Goal: Browse casually

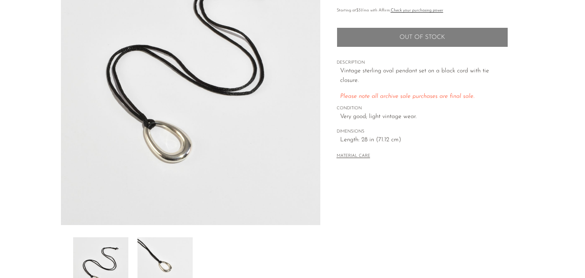
scroll to position [137, 0]
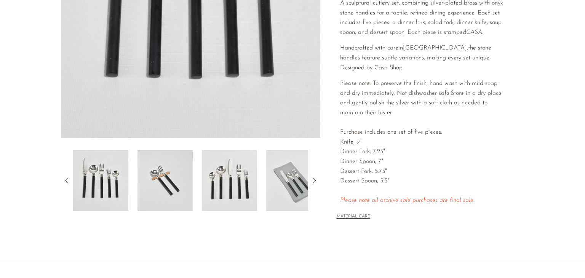
scroll to position [168, 0]
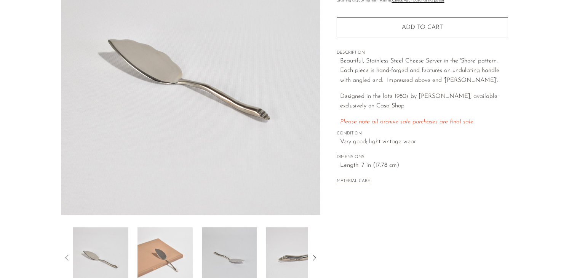
scroll to position [107, 0]
click at [160, 241] on img at bounding box center [165, 256] width 55 height 61
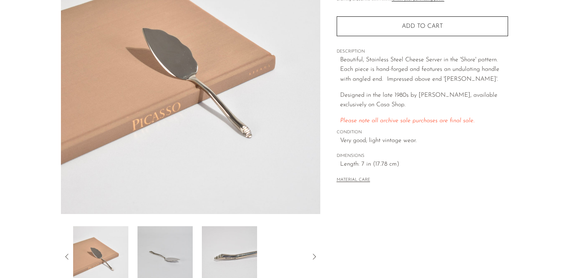
click at [229, 237] on img at bounding box center [229, 256] width 55 height 61
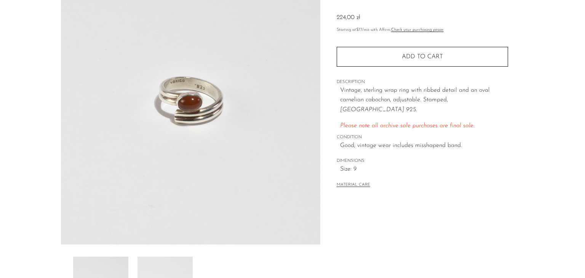
scroll to position [137, 0]
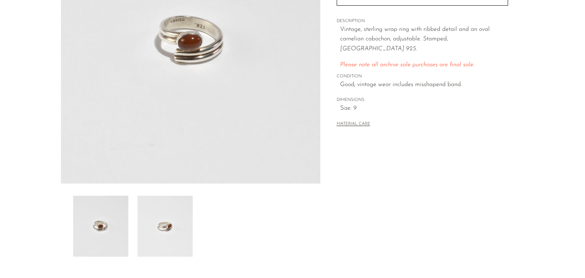
click at [185, 221] on img at bounding box center [165, 226] width 55 height 61
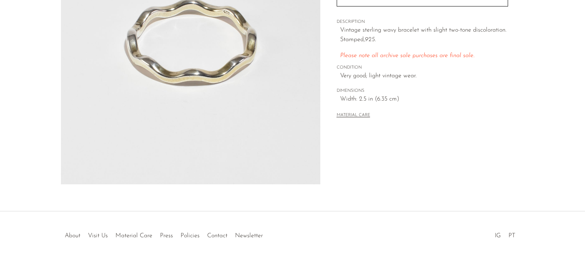
scroll to position [137, 0]
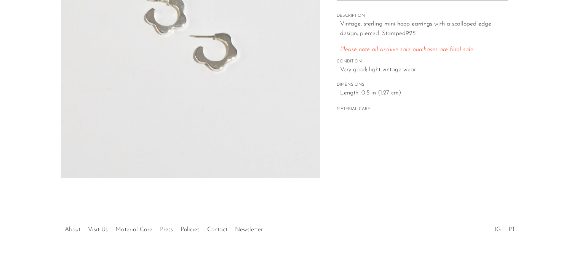
scroll to position [145, 0]
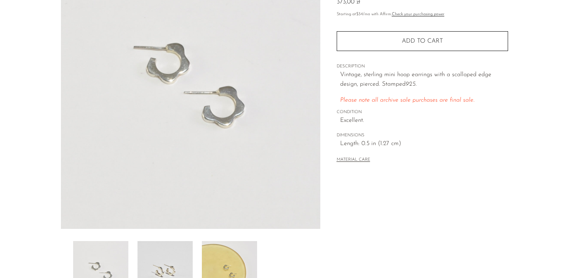
scroll to position [122, 0]
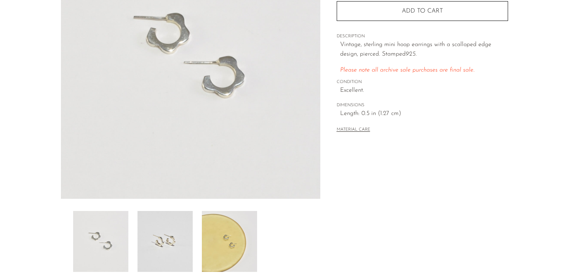
click at [178, 259] on img at bounding box center [165, 241] width 55 height 61
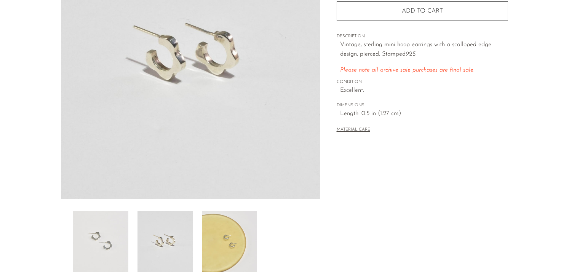
click at [218, 247] on img at bounding box center [229, 241] width 55 height 61
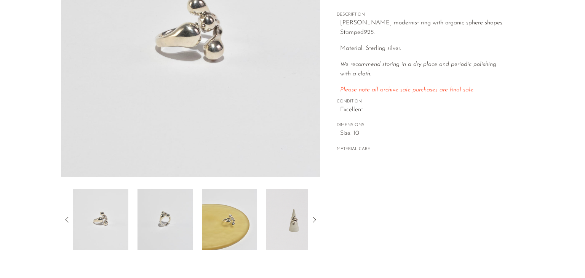
scroll to position [152, 0]
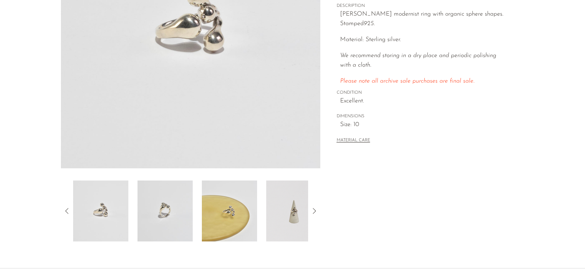
click at [180, 195] on img at bounding box center [165, 211] width 55 height 61
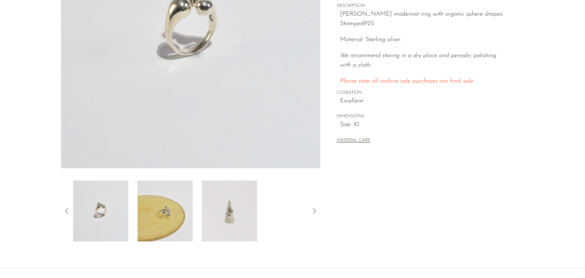
click at [175, 191] on img at bounding box center [165, 211] width 55 height 61
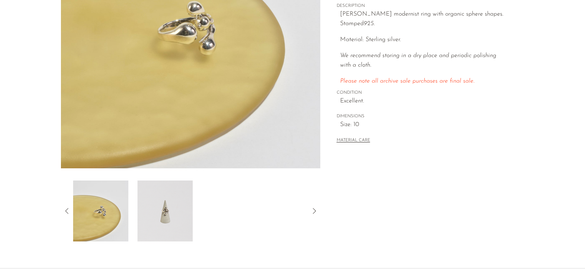
click at [173, 203] on img at bounding box center [165, 211] width 55 height 61
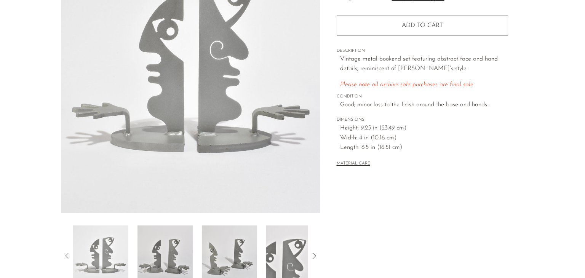
scroll to position [107, 0]
click at [177, 242] on img at bounding box center [165, 256] width 55 height 61
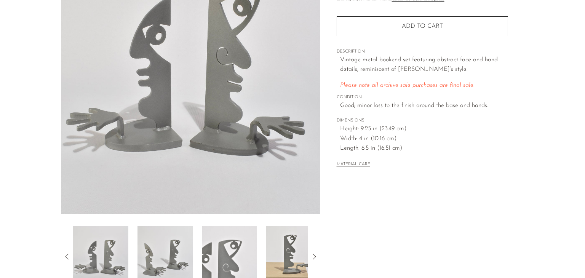
click at [247, 244] on img at bounding box center [229, 256] width 55 height 61
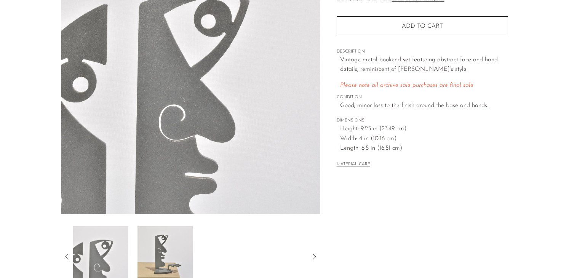
click at [177, 251] on img at bounding box center [165, 256] width 55 height 61
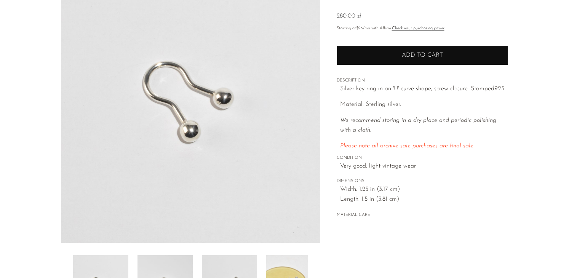
scroll to position [107, 0]
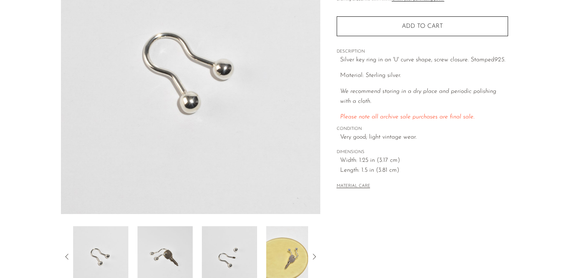
click at [178, 249] on img at bounding box center [165, 256] width 55 height 61
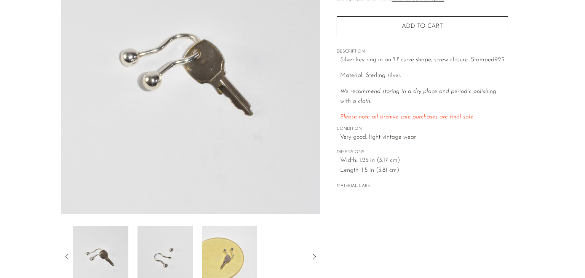
click at [185, 249] on img at bounding box center [165, 256] width 55 height 61
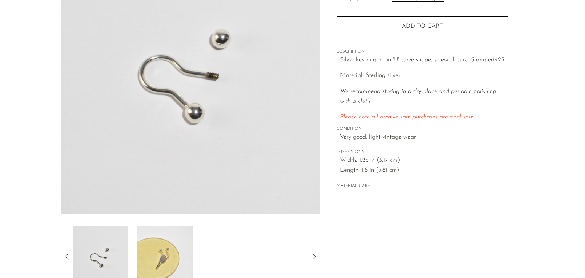
click at [185, 249] on img at bounding box center [165, 256] width 55 height 61
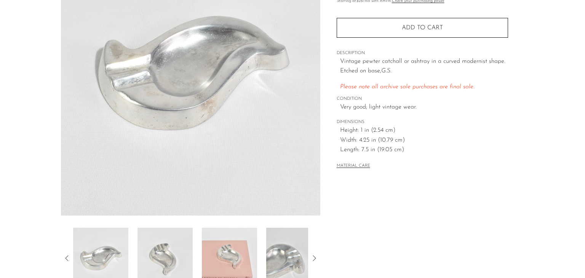
scroll to position [107, 0]
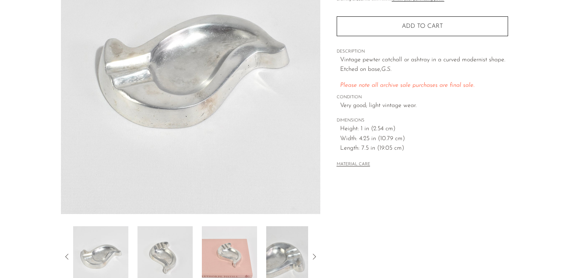
click at [225, 237] on img at bounding box center [229, 256] width 55 height 61
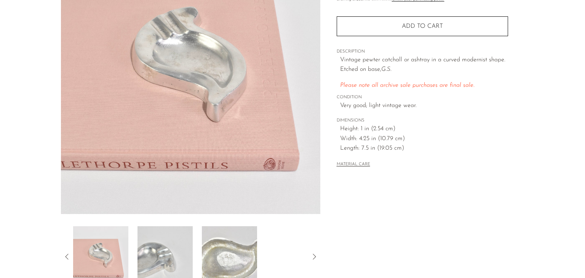
click at [226, 239] on img at bounding box center [229, 256] width 55 height 61
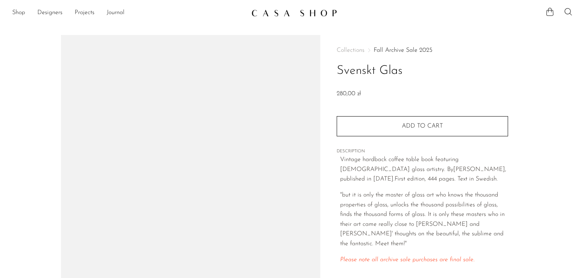
scroll to position [122, 0]
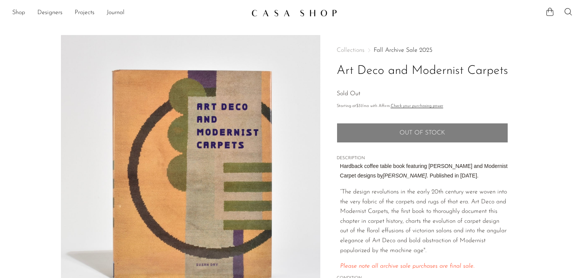
drag, startPoint x: 339, startPoint y: 71, endPoint x: 508, endPoint y: 76, distance: 168.8
click at [508, 76] on div "Collections Fall Archive Sale 2025 Art Deco and Modernist Carpets Sold Out Star…" at bounding box center [422, 214] width 204 height 359
copy h1 "Art Deco and Modernist Carpets"
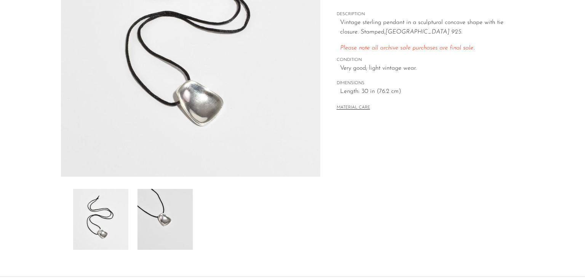
scroll to position [168, 0]
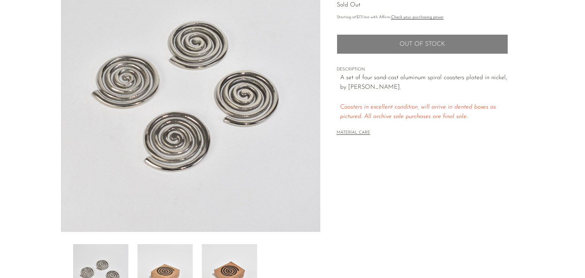
scroll to position [107, 0]
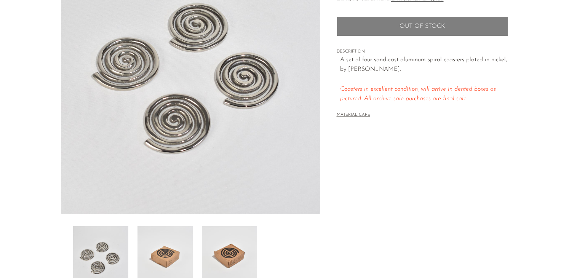
click at [165, 235] on img at bounding box center [165, 256] width 55 height 61
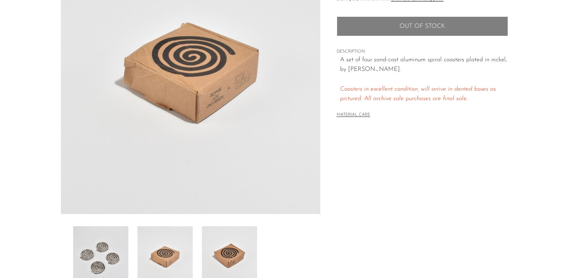
click at [205, 251] on img at bounding box center [229, 256] width 55 height 61
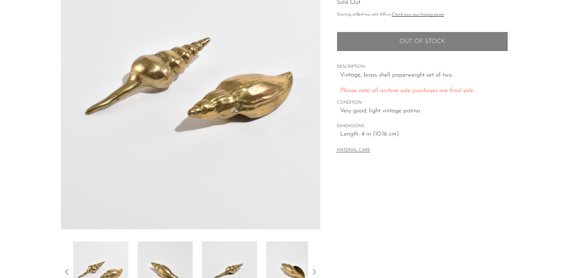
scroll to position [137, 0]
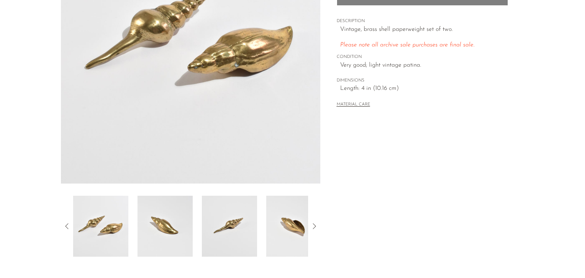
click at [313, 227] on icon at bounding box center [314, 226] width 9 height 9
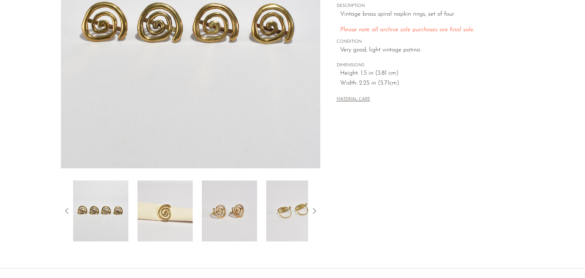
click at [178, 186] on img at bounding box center [165, 211] width 55 height 61
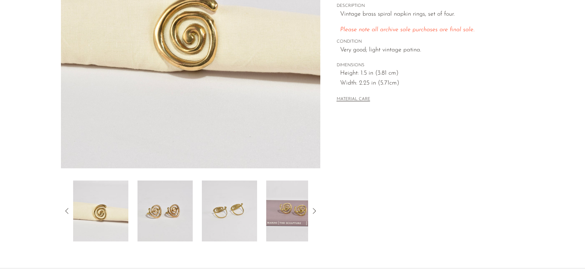
click at [170, 196] on img at bounding box center [165, 211] width 55 height 61
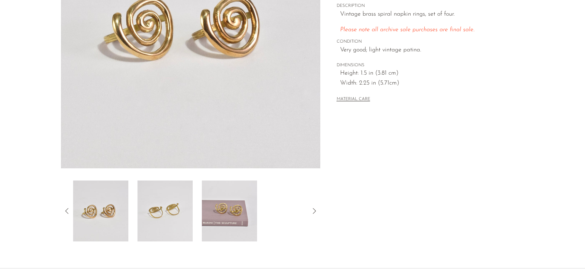
click at [175, 199] on img at bounding box center [165, 211] width 55 height 61
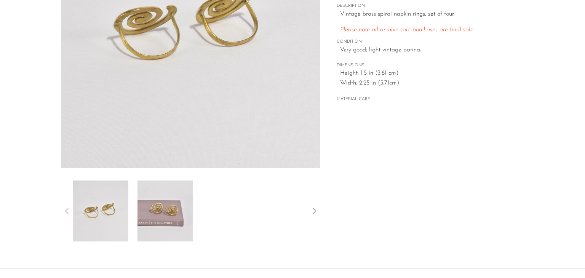
click at [175, 199] on img at bounding box center [165, 211] width 55 height 61
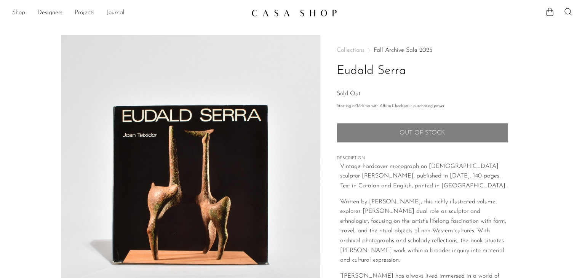
drag, startPoint x: 338, startPoint y: 73, endPoint x: 405, endPoint y: 66, distance: 67.0
click at [405, 66] on h1 "Eudald Serra" at bounding box center [422, 70] width 171 height 19
copy h1 "Eudald Serra"
click at [585, 192] on section "Eudald Serra Sold Out" at bounding box center [292, 216] width 585 height 363
click at [582, 136] on section "Eudald Serra Sold Out" at bounding box center [292, 216] width 585 height 363
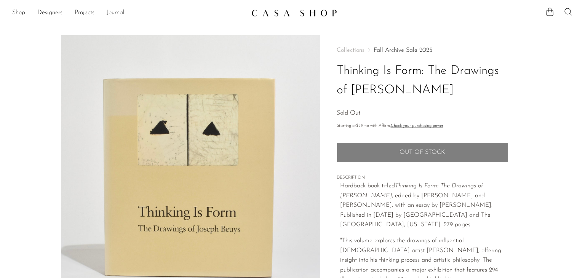
drag, startPoint x: 340, startPoint y: 68, endPoint x: 415, endPoint y: 97, distance: 80.8
click at [415, 97] on h1 "Thinking Is Form: The Drawings of [PERSON_NAME]" at bounding box center [422, 80] width 171 height 39
click at [426, 93] on h1 "Thinking Is Form: The Drawings of [PERSON_NAME]" at bounding box center [422, 80] width 171 height 39
drag, startPoint x: 426, startPoint y: 93, endPoint x: 337, endPoint y: 71, distance: 91.9
click at [337, 71] on h1 "Thinking Is Form: The Drawings of [PERSON_NAME]" at bounding box center [422, 80] width 171 height 39
